Goal: Task Accomplishment & Management: Complete application form

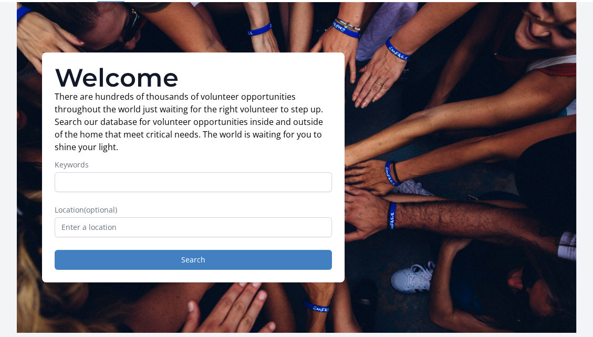
scroll to position [53, 0]
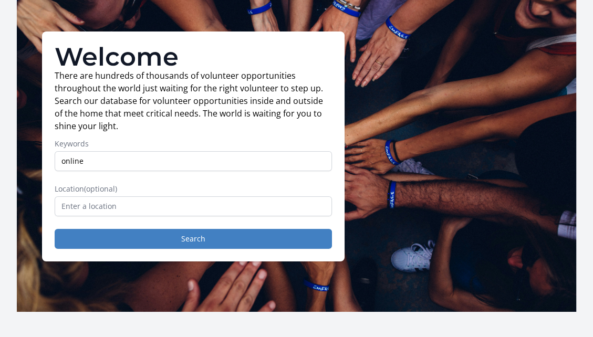
type input "online"
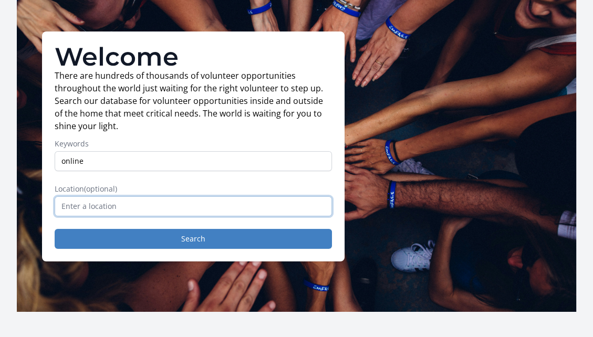
click at [181, 207] on input "text" at bounding box center [193, 206] width 277 height 20
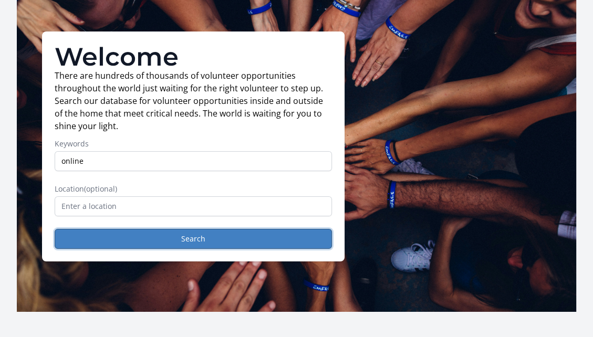
click at [153, 241] on button "Search" at bounding box center [193, 239] width 277 height 20
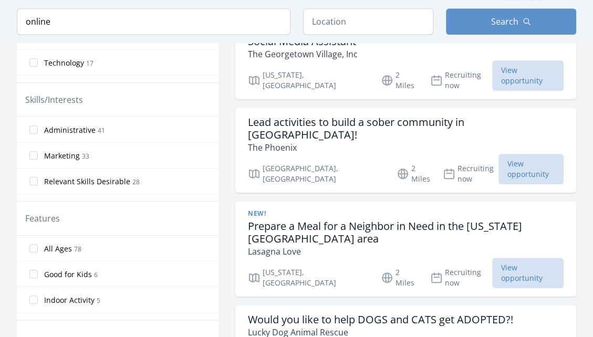
scroll to position [525, 0]
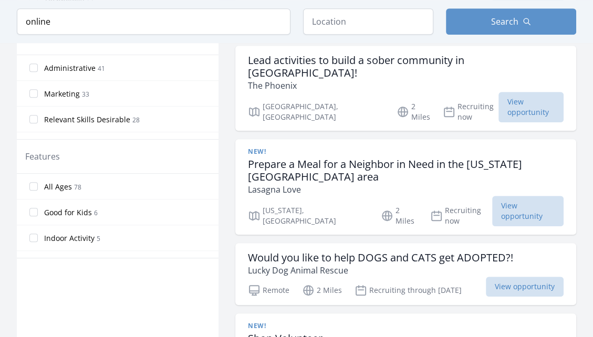
click at [305, 252] on h3 "Would you like to help DOGS and CATS get ADOPTED?!" at bounding box center [380, 258] width 265 height 13
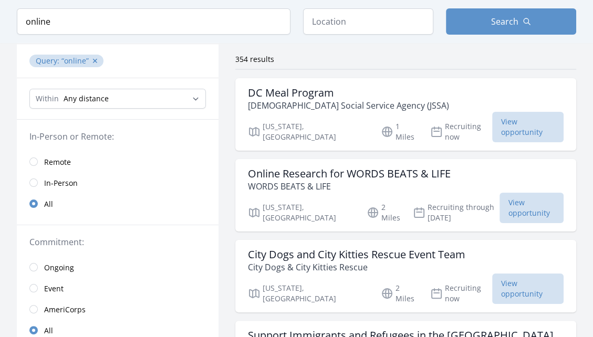
scroll to position [53, 0]
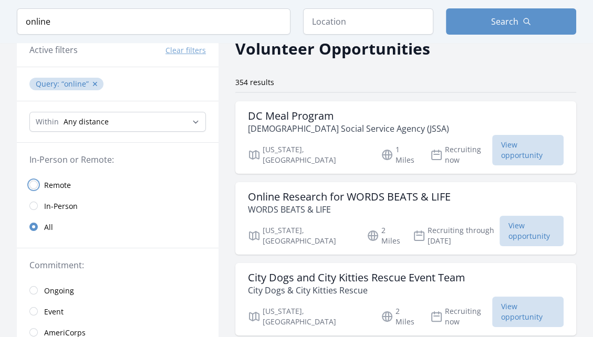
click at [32, 185] on input "radio" at bounding box center [33, 185] width 8 height 8
click at [34, 185] on input "radio" at bounding box center [33, 185] width 8 height 8
click at [35, 204] on input "radio" at bounding box center [33, 206] width 8 height 8
click at [36, 188] on link "Remote" at bounding box center [118, 184] width 202 height 21
click at [35, 184] on input "radio" at bounding box center [33, 185] width 8 height 8
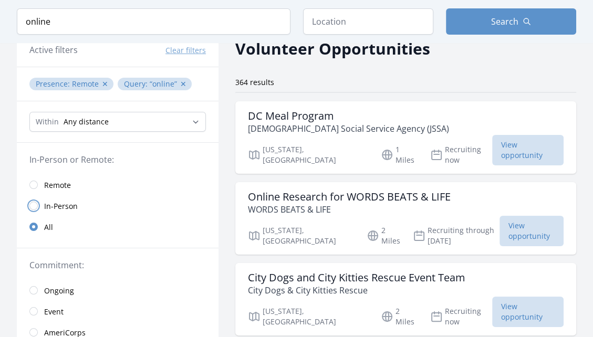
click at [34, 205] on input "radio" at bounding box center [33, 206] width 8 height 8
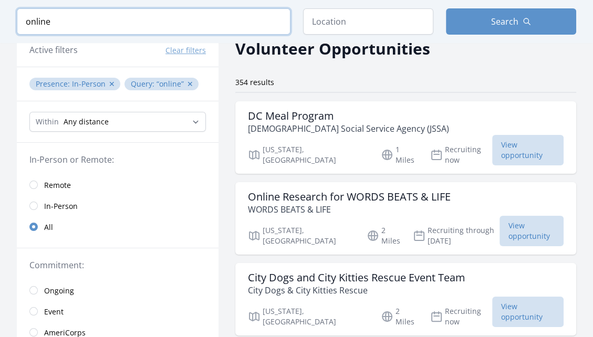
click at [278, 20] on input "online" at bounding box center [154, 21] width 274 height 26
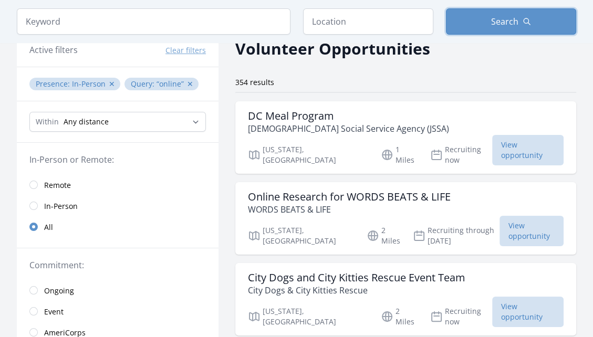
click at [509, 24] on span "Search" at bounding box center [504, 21] width 27 height 13
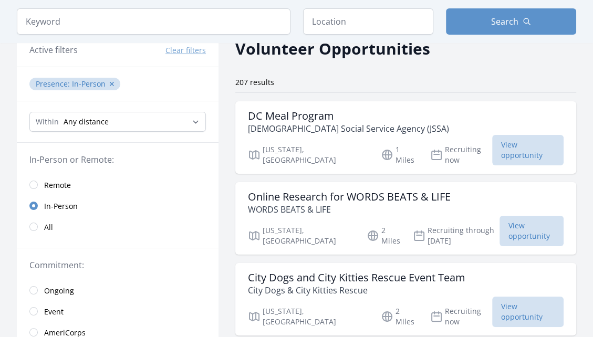
click at [180, 51] on button "Clear filters" at bounding box center [185, 50] width 40 height 11
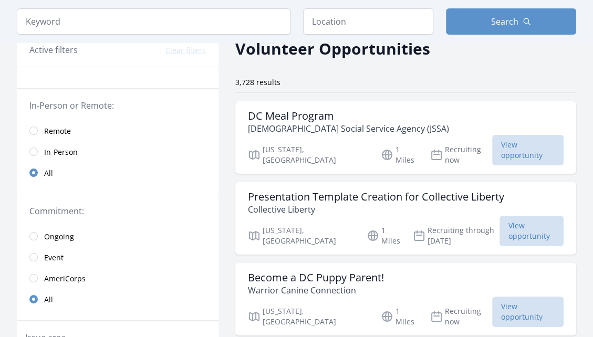
click at [43, 128] on link "Remote" at bounding box center [118, 130] width 202 height 21
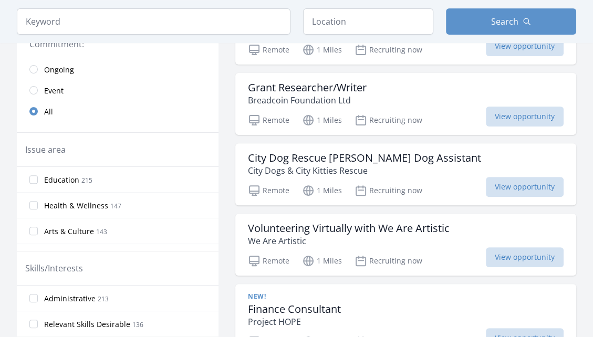
scroll to position [210, 0]
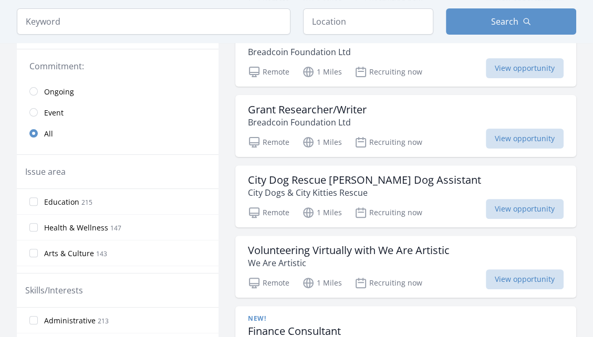
click at [314, 107] on h3 "Grant Researcher/Writer" at bounding box center [307, 109] width 119 height 13
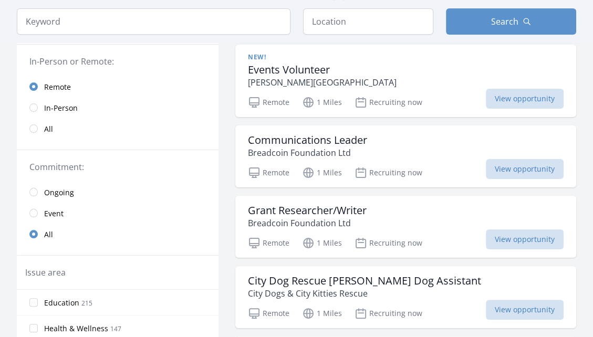
scroll to position [105, 0]
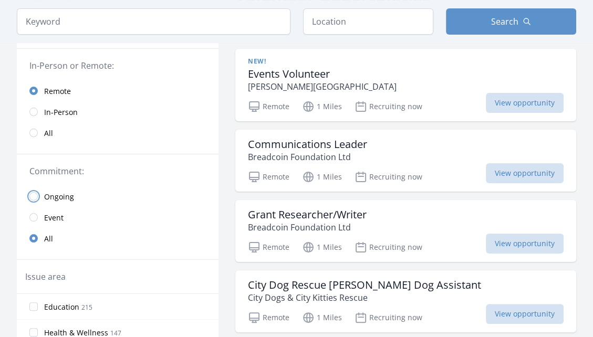
click at [33, 197] on input "radio" at bounding box center [33, 196] width 8 height 8
click at [33, 195] on input "radio" at bounding box center [33, 196] width 8 height 8
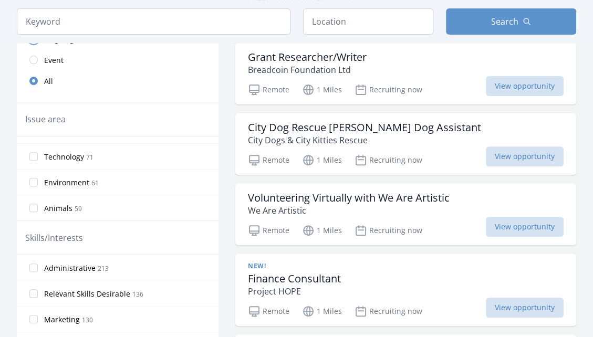
scroll to position [105, 0]
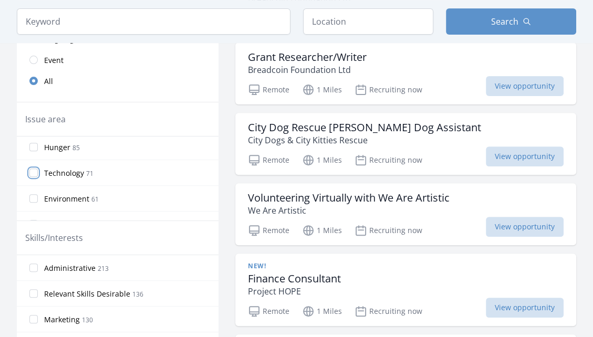
click at [35, 173] on input "Technology 71" at bounding box center [33, 173] width 8 height 8
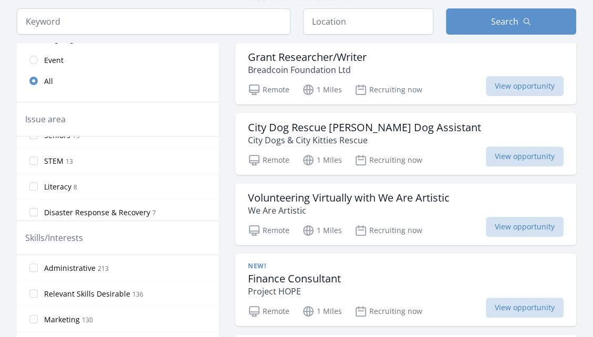
scroll to position [368, 0]
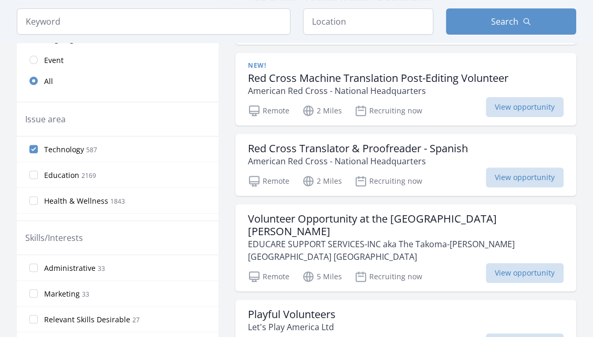
click at [34, 140] on label "Technology 587" at bounding box center [118, 149] width 202 height 21
click at [34, 145] on input "Technology 587" at bounding box center [33, 149] width 8 height 8
click at [27, 196] on label "STEM 888" at bounding box center [118, 199] width 202 height 21
click at [29, 196] on input "STEM 888" at bounding box center [33, 199] width 8 height 8
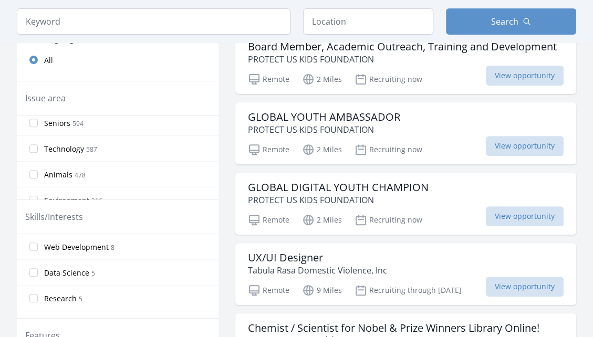
scroll to position [210, 0]
click at [36, 123] on input "Technology 587" at bounding box center [33, 124] width 8 height 8
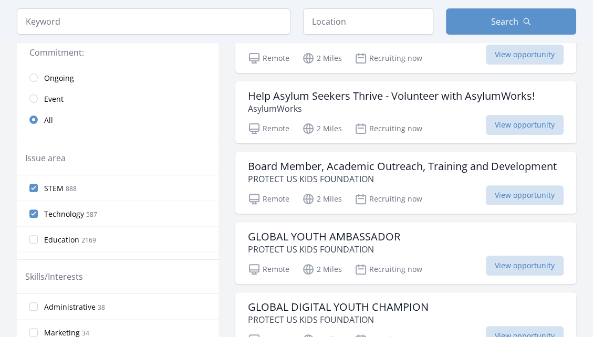
scroll to position [263, 0]
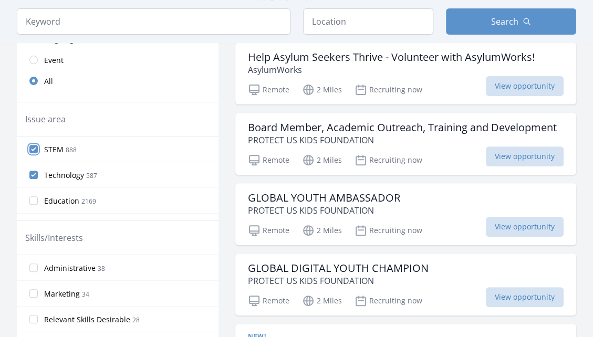
click at [36, 147] on input "STEM 888" at bounding box center [33, 149] width 8 height 8
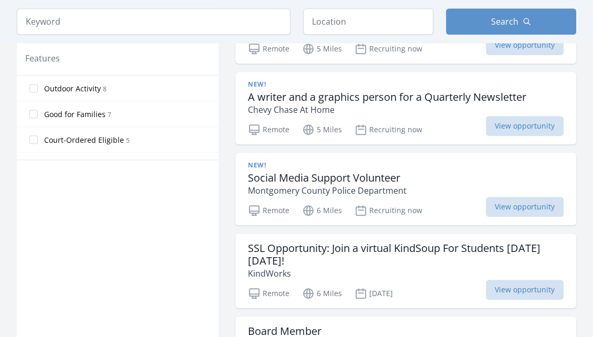
scroll to position [578, 0]
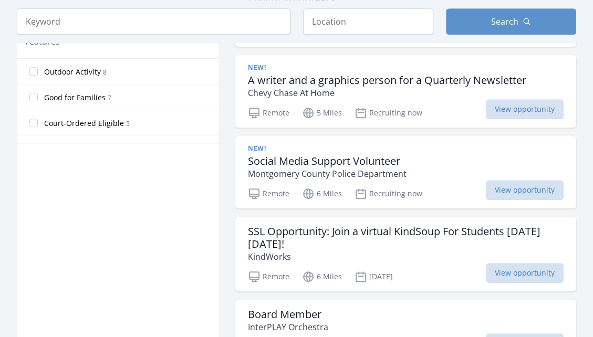
click at [535, 111] on span "View opportunity" at bounding box center [525, 109] width 78 height 20
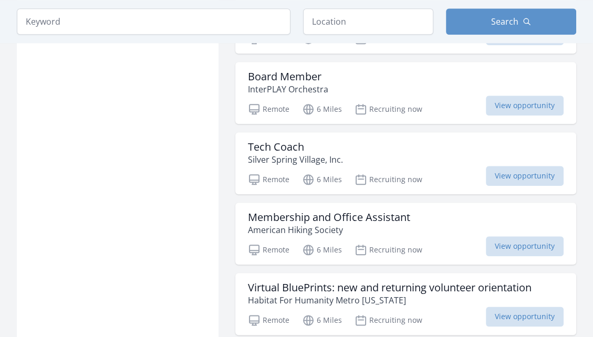
scroll to position [841, 0]
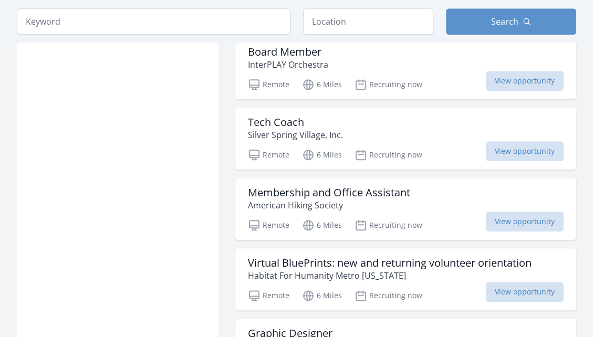
click at [506, 151] on span "View opportunity" at bounding box center [525, 151] width 78 height 20
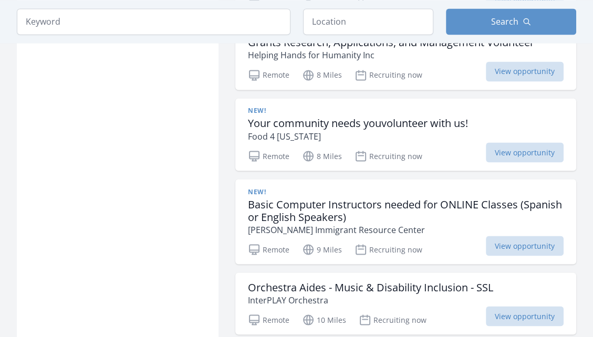
scroll to position [1366, 0]
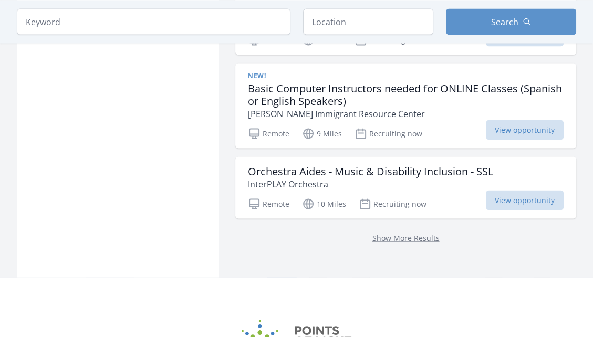
scroll to position [1471, 0]
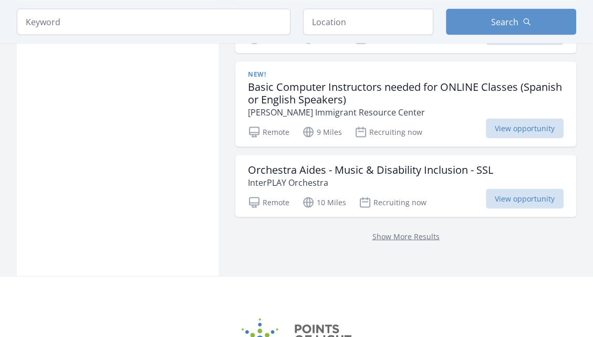
click at [424, 234] on link "Show More Results" at bounding box center [405, 236] width 67 height 10
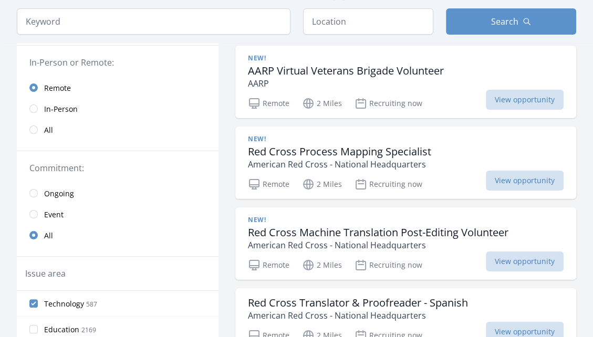
scroll to position [105, 0]
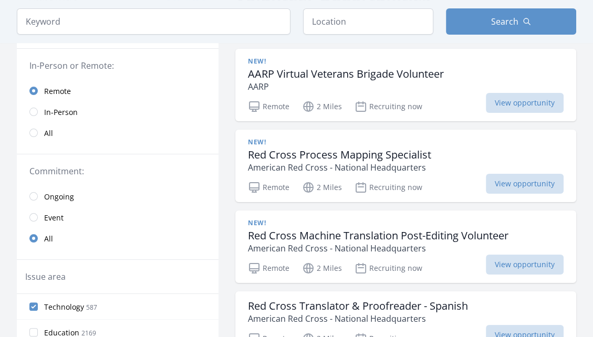
click at [341, 157] on h3 "Red Cross Process Mapping Specialist" at bounding box center [339, 155] width 183 height 13
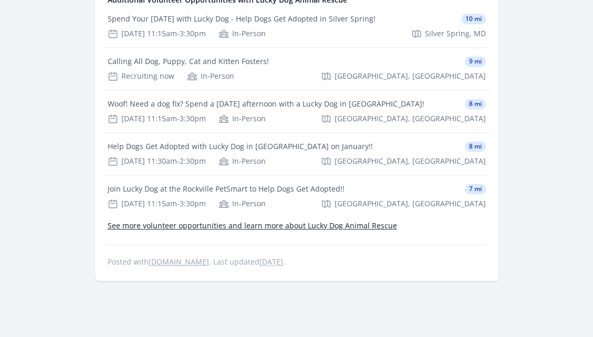
scroll to position [1103, 0]
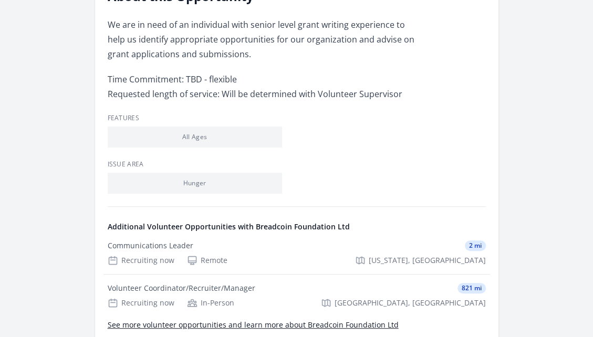
scroll to position [368, 0]
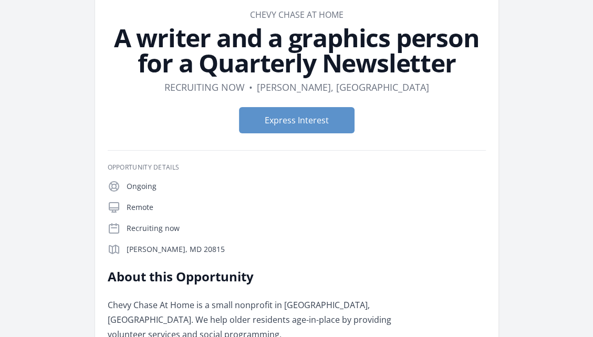
scroll to position [53, 0]
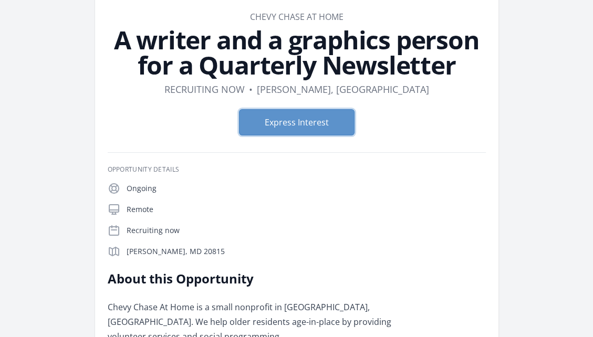
click at [313, 131] on button "Express Interest" at bounding box center [297, 122] width 116 height 26
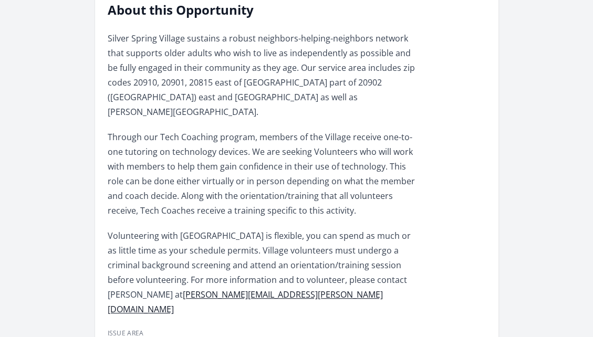
scroll to position [315, 0]
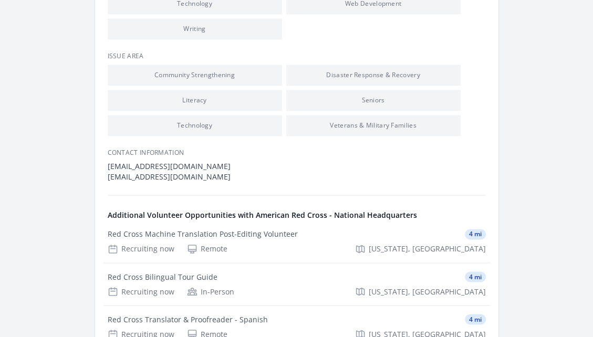
scroll to position [1313, 0]
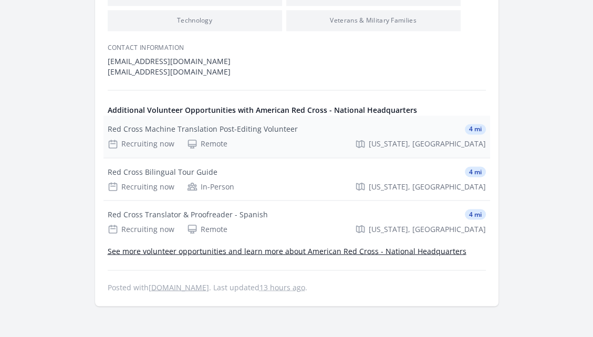
click at [244, 128] on div "Red Cross Machine Translation Post-Editing Volunteer" at bounding box center [203, 129] width 190 height 11
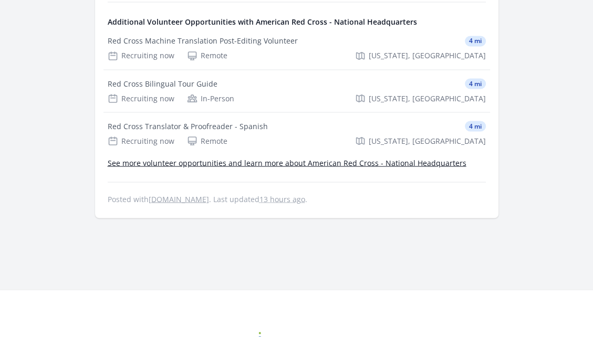
scroll to position [1418, 0]
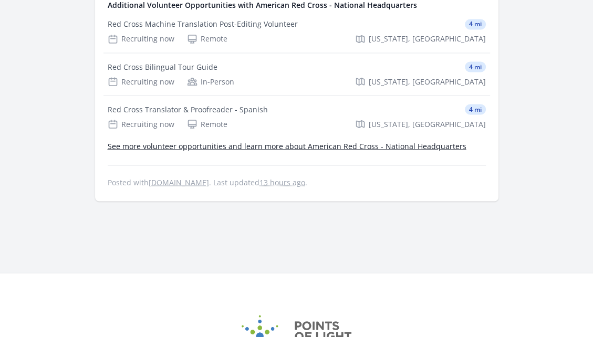
click at [299, 149] on link "See more volunteer opportunities and learn more about American Red Cross - Nati…" at bounding box center [287, 146] width 359 height 10
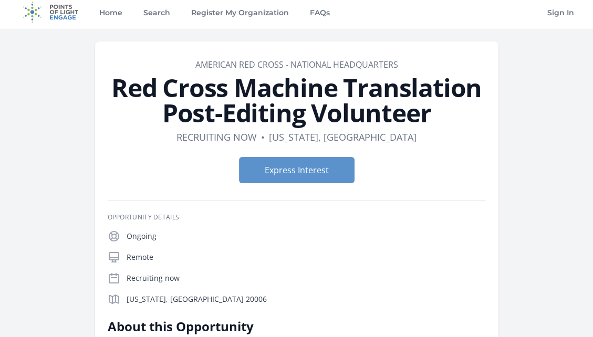
scroll to position [158, 0]
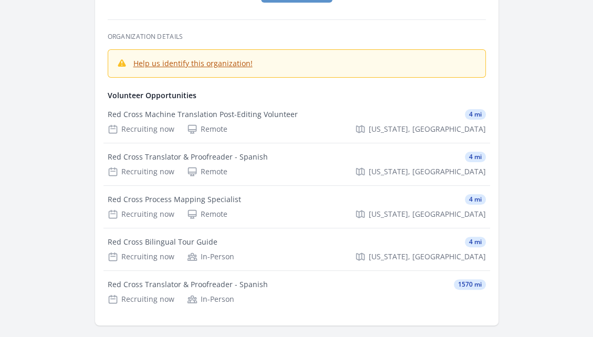
scroll to position [158, 0]
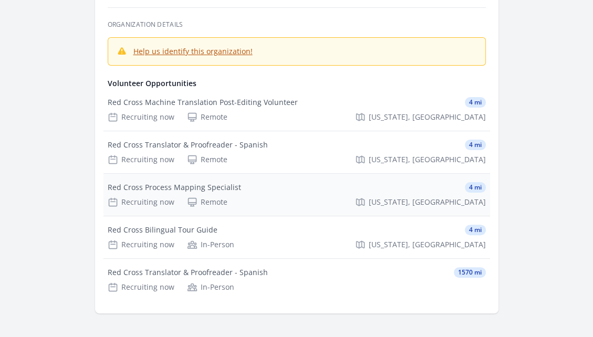
click at [222, 187] on div "Red Cross Process Mapping Specialist" at bounding box center [174, 187] width 133 height 11
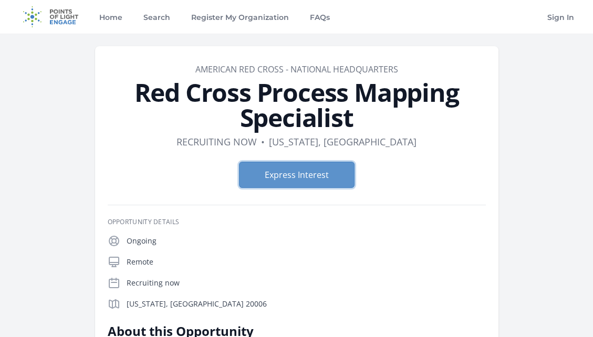
click at [317, 178] on button "Express Interest" at bounding box center [297, 175] width 116 height 26
click at [220, 20] on link "Register My Organization" at bounding box center [240, 17] width 102 height 34
click at [322, 20] on link "FAQs" at bounding box center [320, 17] width 24 height 34
